Goal: Task Accomplishment & Management: Complete application form

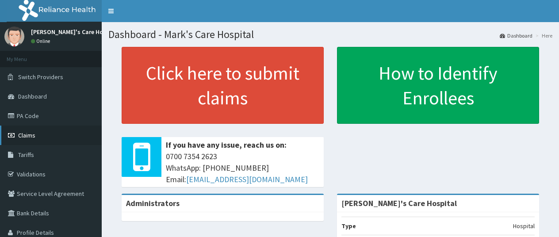
click at [30, 137] on span "Claims" at bounding box center [26, 135] width 17 height 8
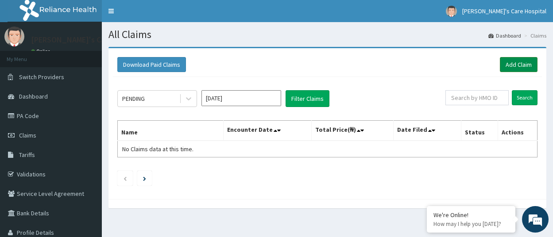
click at [518, 65] on link "Add Claim" at bounding box center [518, 64] width 38 height 15
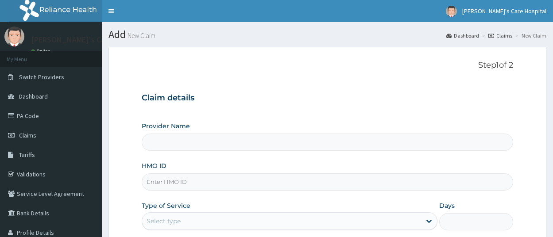
type input "[PERSON_NAME]'s Care Hospital"
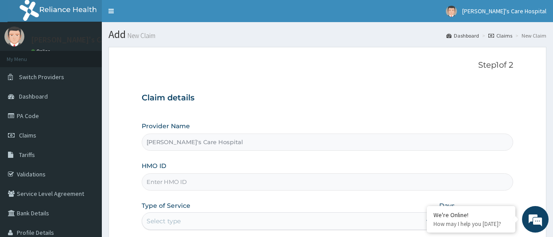
scroll to position [88, 0]
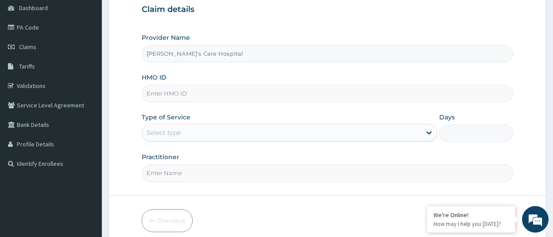
click at [202, 93] on input "HMO ID" at bounding box center [327, 93] width 371 height 17
type input "S"
type input "GSV/11422/A"
click at [211, 132] on div "Select type" at bounding box center [281, 133] width 279 height 14
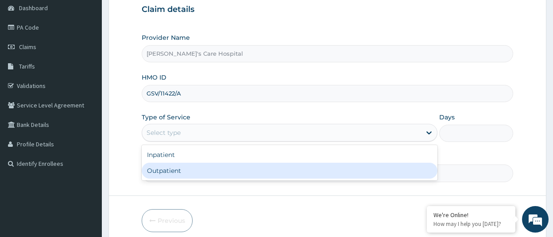
click at [199, 172] on div "Outpatient" at bounding box center [290, 171] width 296 height 16
type input "1"
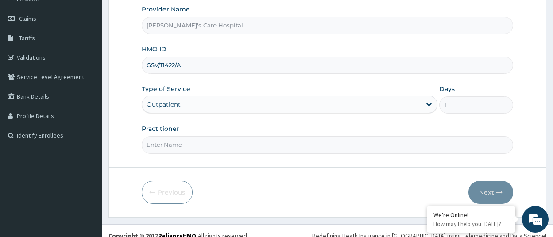
scroll to position [127, 0]
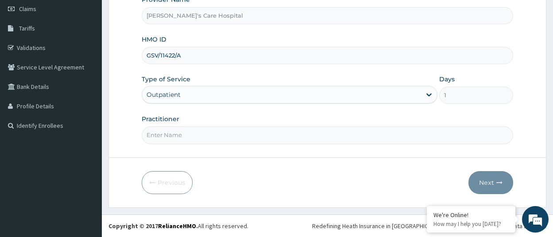
click at [207, 130] on input "Practitioner" at bounding box center [327, 135] width 371 height 17
type input "[PERSON_NAME]"
click at [496, 187] on button "Next" at bounding box center [490, 182] width 45 height 23
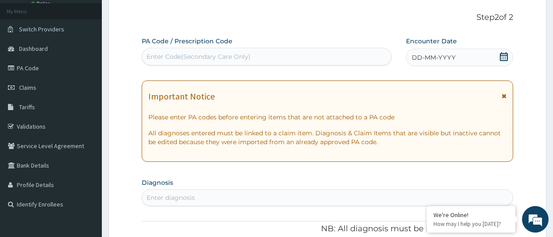
scroll to position [44, 0]
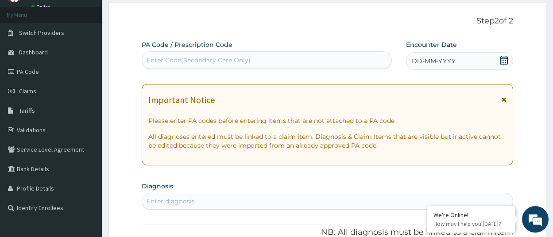
click at [501, 58] on icon at bounding box center [503, 60] width 8 height 9
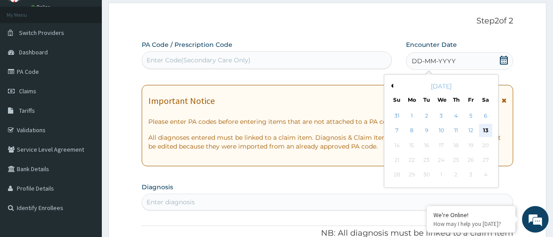
click at [485, 132] on div "13" at bounding box center [484, 130] width 13 height 13
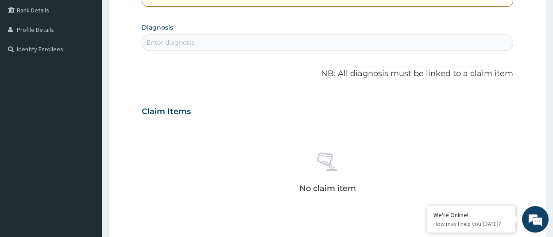
scroll to position [133, 0]
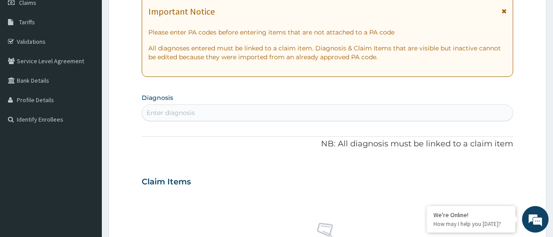
click at [202, 108] on div "Enter diagnosis" at bounding box center [327, 113] width 370 height 14
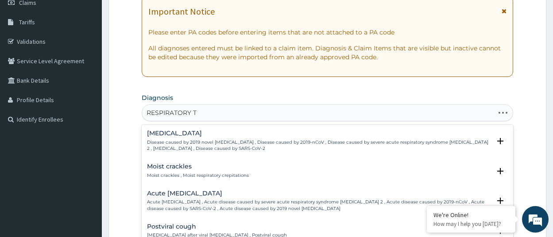
type input "RESPIRATORY TR"
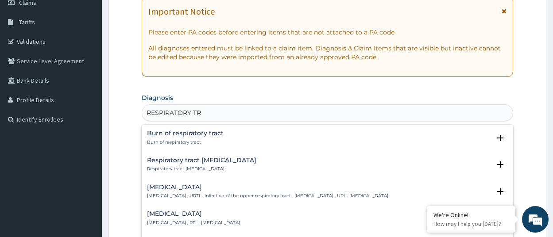
click at [207, 215] on h4 "Respiratory tract infection" at bounding box center [193, 214] width 93 height 7
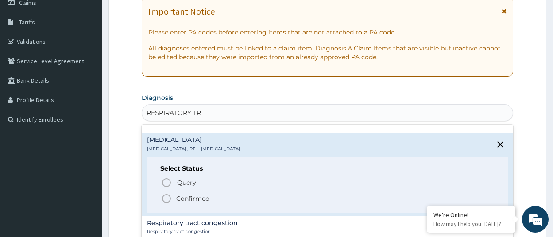
scroll to position [88, 0]
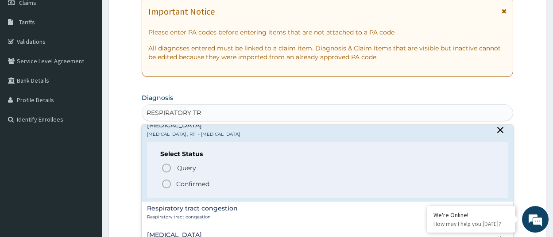
click at [166, 183] on icon "status option filled" at bounding box center [166, 184] width 11 height 11
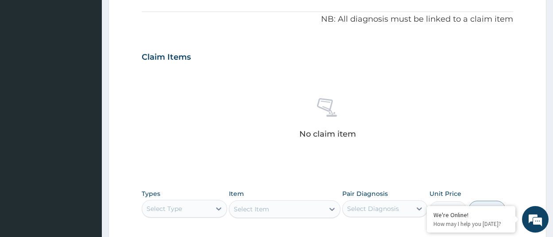
scroll to position [310, 0]
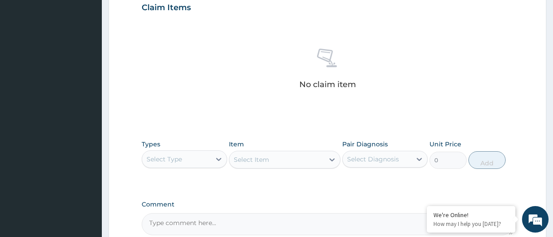
click at [193, 158] on div "Select Type" at bounding box center [176, 159] width 69 height 14
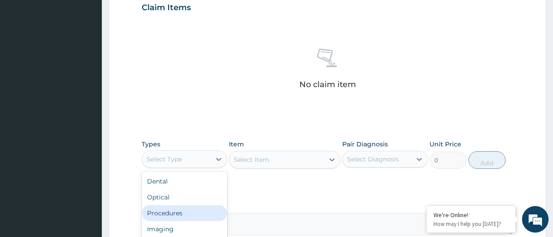
scroll to position [30, 0]
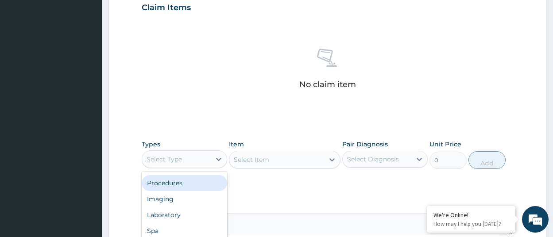
click at [180, 185] on div "Procedures" at bounding box center [184, 183] width 85 height 16
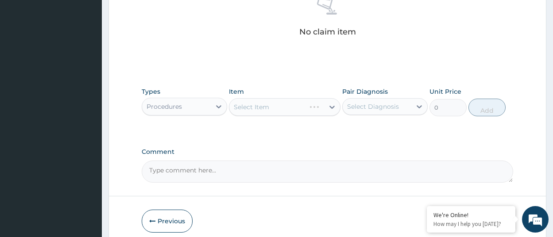
scroll to position [398, 0]
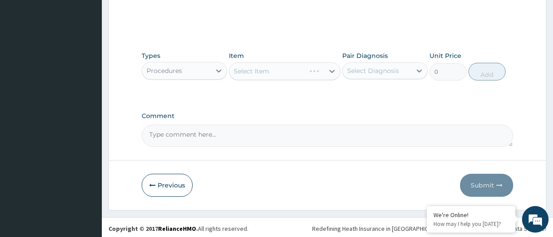
click at [284, 69] on div "Select Item" at bounding box center [284, 71] width 111 height 18
click at [332, 71] on icon at bounding box center [331, 71] width 5 height 3
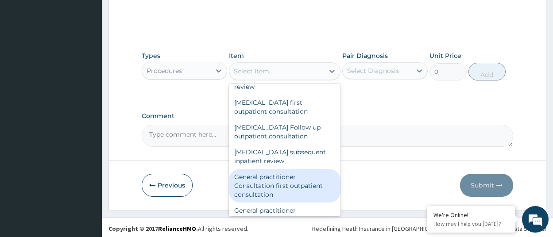
scroll to position [2477, 0]
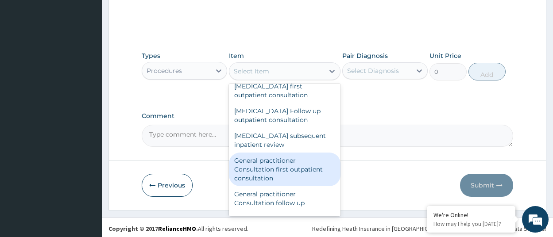
click at [270, 153] on div "General practitioner Consultation first outpatient consultation" at bounding box center [284, 170] width 111 height 34
type input "3547.5"
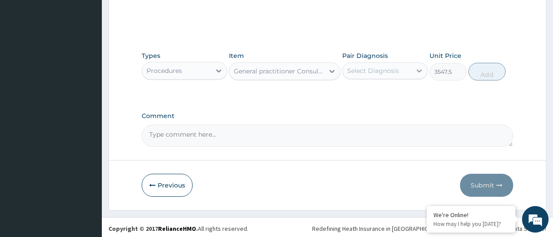
click at [417, 69] on icon at bounding box center [419, 70] width 9 height 9
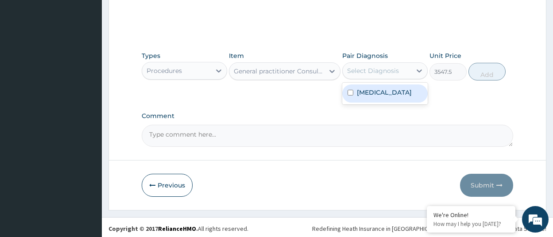
click at [352, 96] on input "checkbox" at bounding box center [350, 93] width 6 height 6
checkbox input "true"
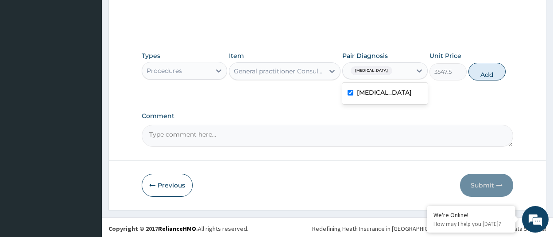
scroll to position [401, 0]
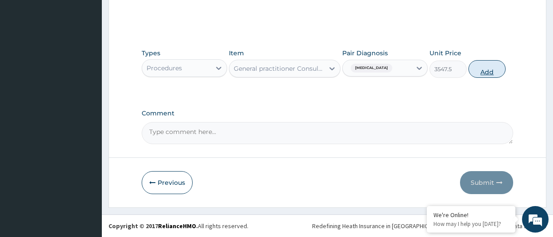
click at [490, 72] on button "Add" at bounding box center [486, 69] width 37 height 18
type input "0"
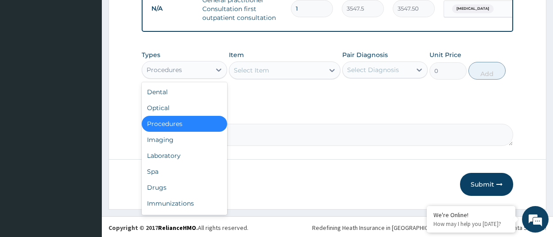
click at [207, 77] on div "Procedures" at bounding box center [176, 70] width 69 height 14
click at [181, 128] on div "Procedures" at bounding box center [184, 124] width 85 height 16
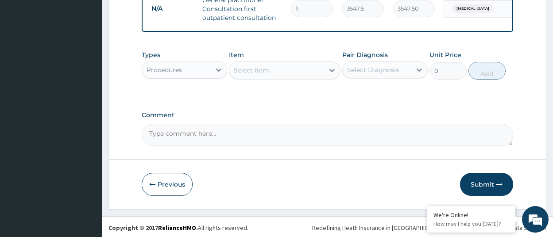
click at [263, 75] on div "Select Item" at bounding box center [251, 70] width 35 height 9
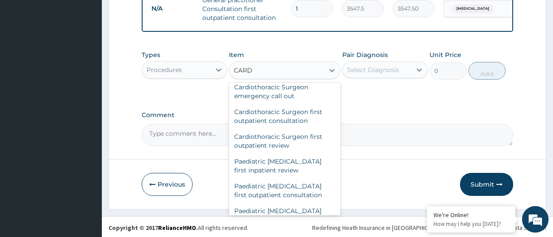
scroll to position [216, 0]
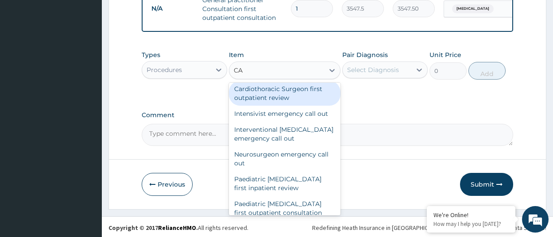
type input "C"
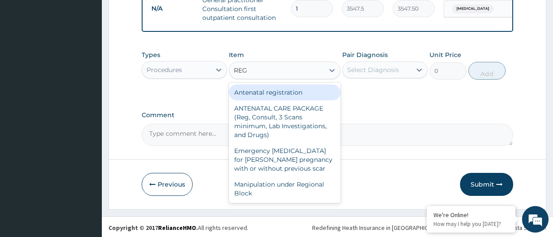
scroll to position [0, 0]
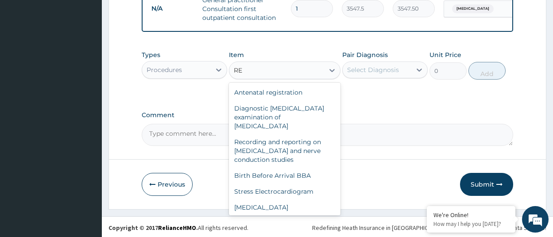
type input "R"
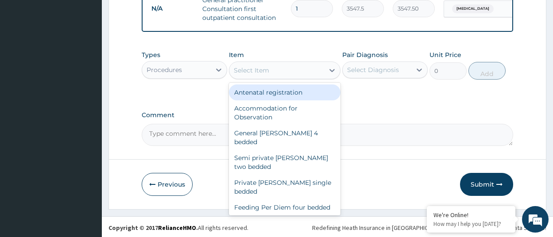
click at [199, 77] on div "Procedures" at bounding box center [176, 70] width 69 height 14
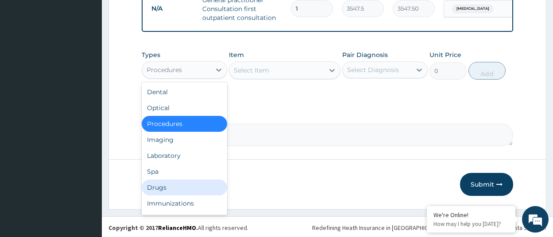
click at [167, 193] on div "Drugs" at bounding box center [184, 188] width 85 height 16
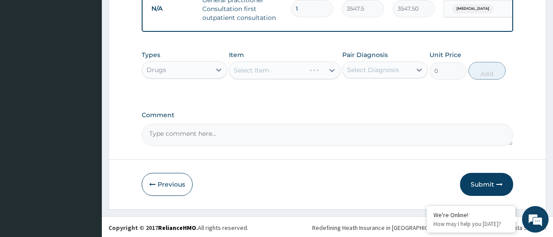
click at [268, 79] on div "Select Item" at bounding box center [284, 70] width 111 height 18
click at [330, 76] on div "Select Item" at bounding box center [284, 70] width 111 height 18
click at [331, 75] on icon at bounding box center [331, 70] width 9 height 9
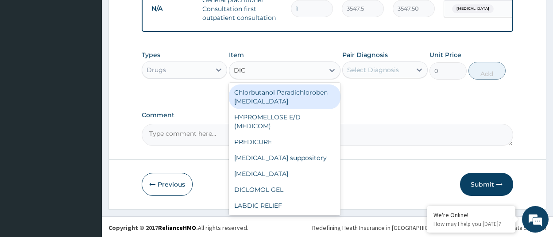
type input "DICL"
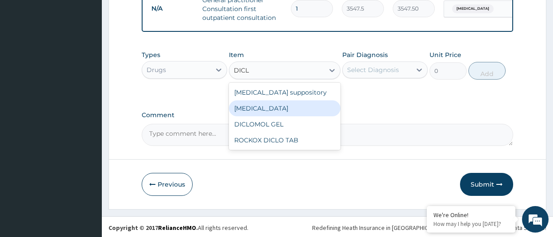
click at [261, 114] on div "Diclofenac" at bounding box center [284, 108] width 111 height 16
type input "591.25"
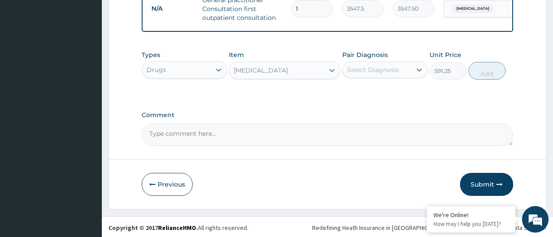
click at [377, 74] on div "Select Diagnosis" at bounding box center [373, 69] width 52 height 9
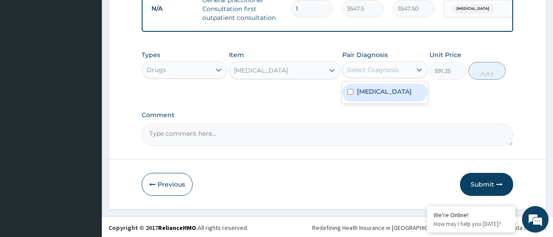
click at [350, 95] on input "checkbox" at bounding box center [350, 92] width 6 height 6
checkbox input "true"
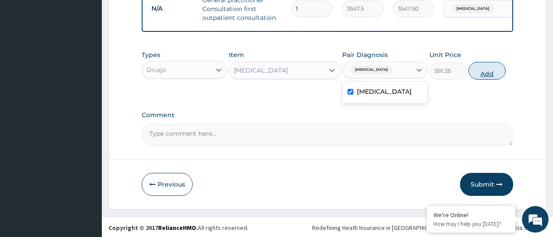
click at [489, 77] on button "Add" at bounding box center [486, 71] width 37 height 18
type input "0"
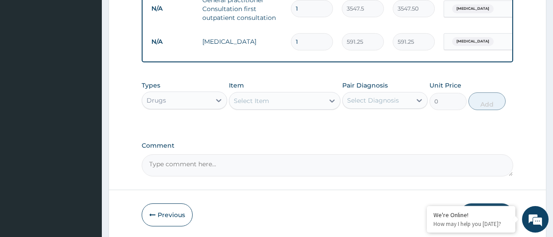
click at [305, 41] on input "1" at bounding box center [312, 41] width 42 height 17
type input "10"
type input "5912.50"
type input "10"
click at [257, 105] on div "Select Item" at bounding box center [251, 100] width 35 height 9
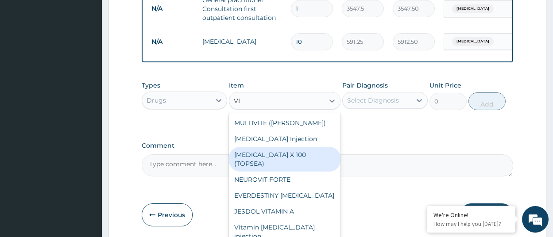
type input "V"
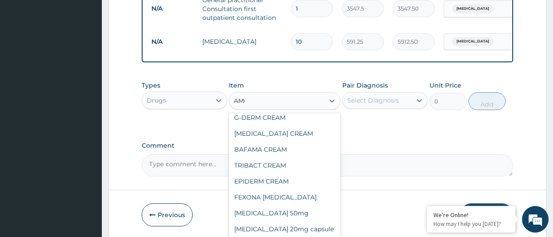
scroll to position [212, 0]
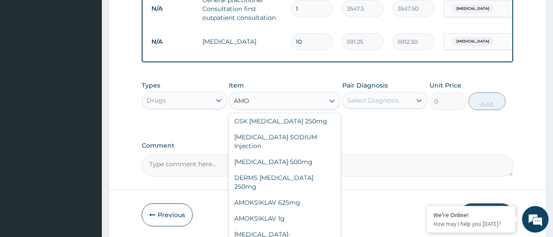
type input "AMOX"
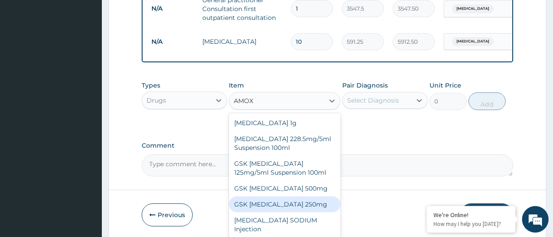
scroll to position [25, 0]
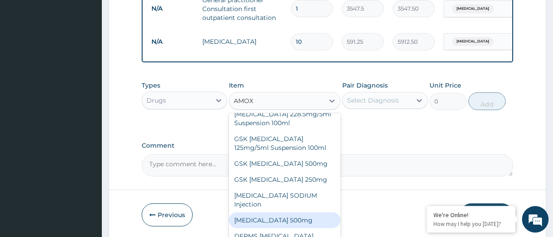
click at [285, 226] on div "AMOXICILLIN 500mg" at bounding box center [284, 220] width 111 height 16
type input "70.95"
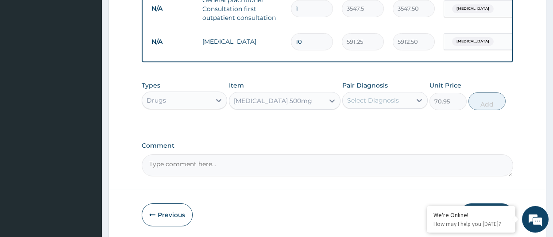
click at [361, 105] on div "Select Diagnosis" at bounding box center [373, 100] width 52 height 9
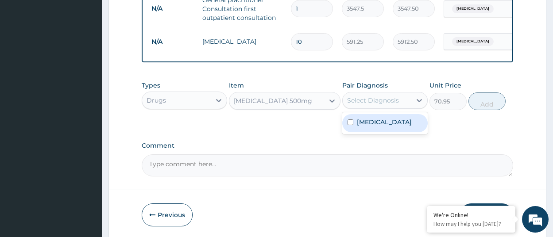
click at [349, 125] on input "checkbox" at bounding box center [350, 122] width 6 height 6
checkbox input "true"
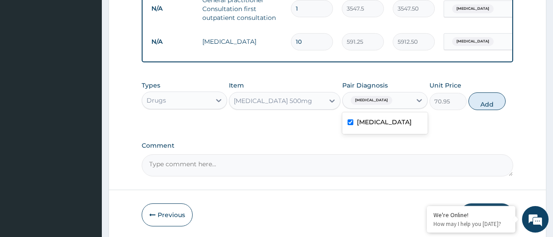
click at [480, 108] on button "Add" at bounding box center [486, 101] width 37 height 18
type input "0"
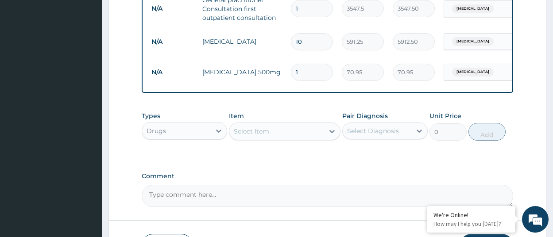
click at [315, 71] on input "1" at bounding box center [312, 72] width 42 height 17
type input "15"
type input "1064.25"
type input "15"
click at [246, 136] on div "Select Item" at bounding box center [251, 131] width 35 height 9
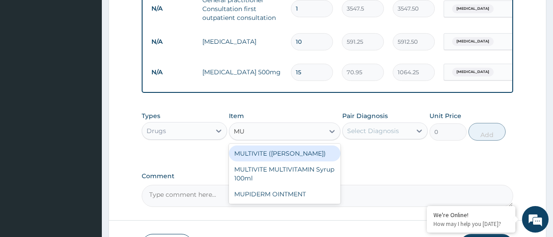
type input "M"
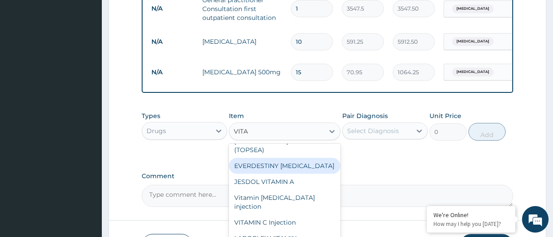
scroll to position [0, 0]
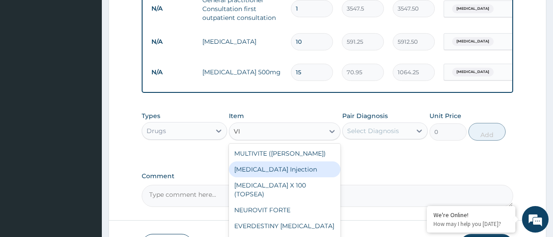
type input "V"
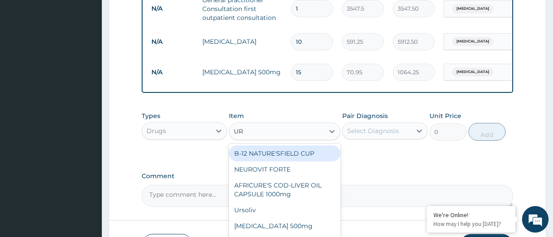
type input "UR"
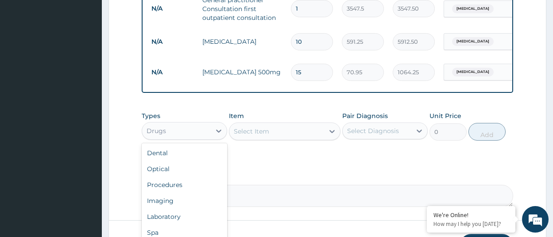
click at [200, 135] on div "Drugs" at bounding box center [176, 131] width 69 height 14
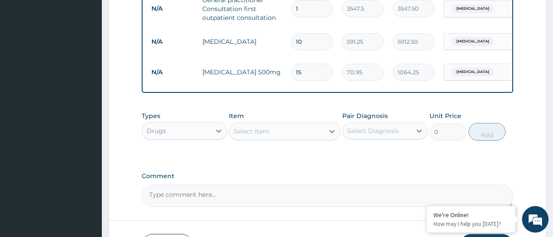
click at [275, 158] on div "Types Drugs Item Select Item Pair Diagnosis Select Diagnosis Unit Price 0 Add" at bounding box center [327, 132] width 371 height 51
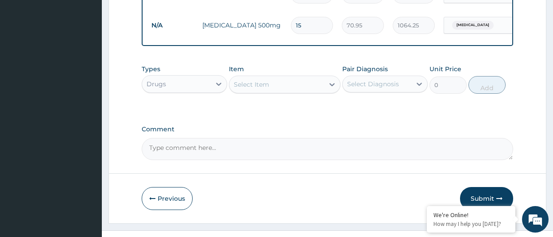
scroll to position [431, 0]
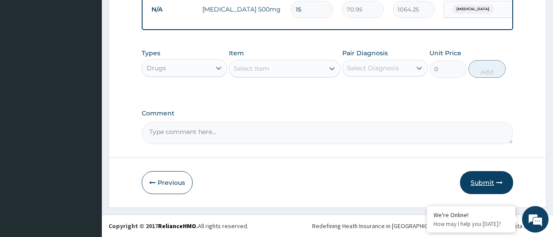
click at [476, 180] on button "Submit" at bounding box center [486, 182] width 53 height 23
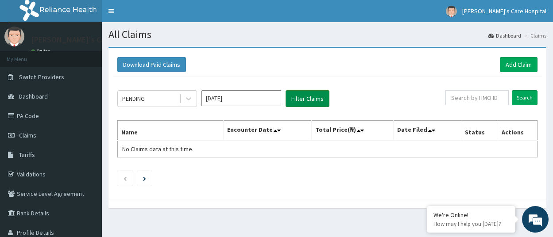
click at [309, 105] on button "Filter Claims" at bounding box center [307, 98] width 44 height 17
